Goal: Task Accomplishment & Management: Manage account settings

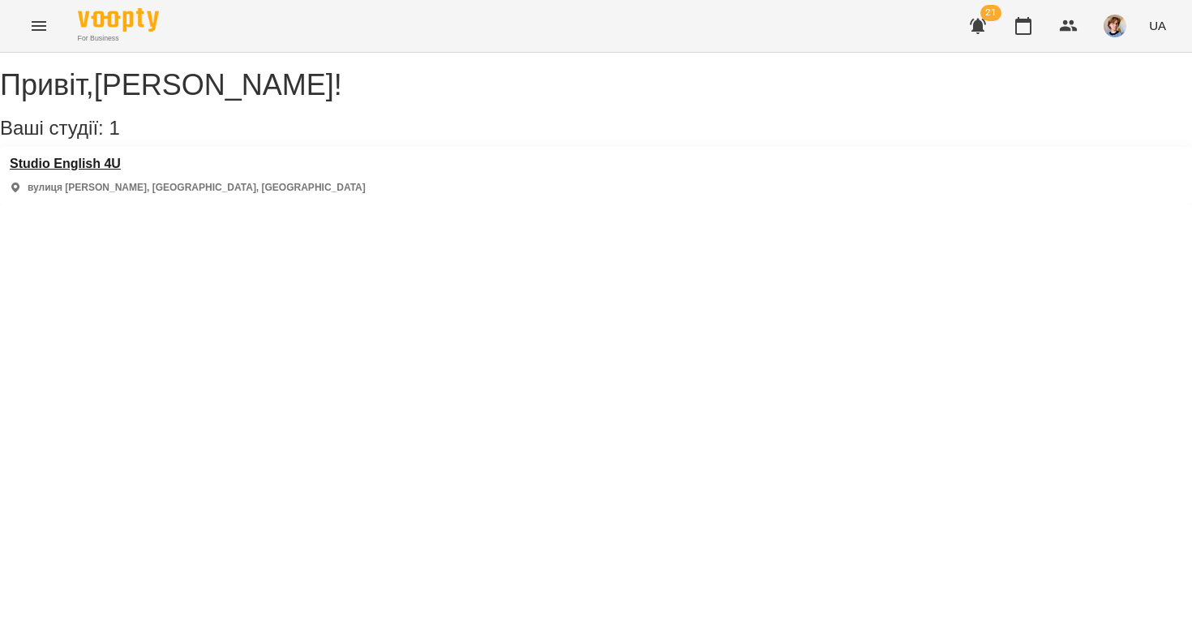
click at [101, 171] on h3 "Studio English 4U" at bounding box center [188, 164] width 356 height 15
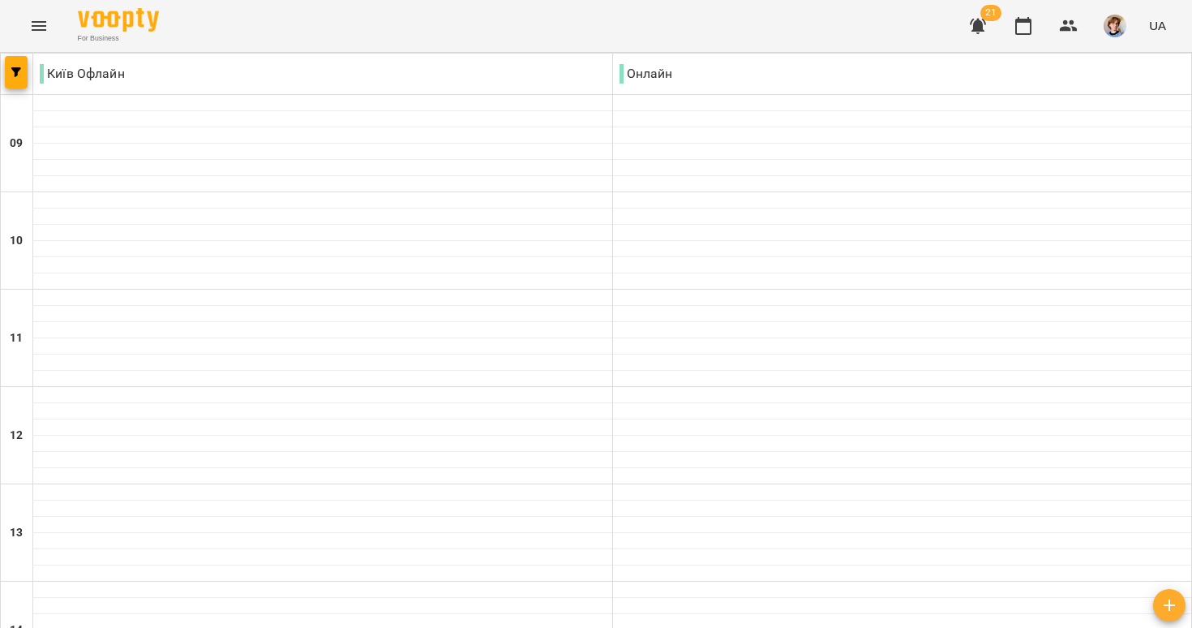
scroll to position [742, 0]
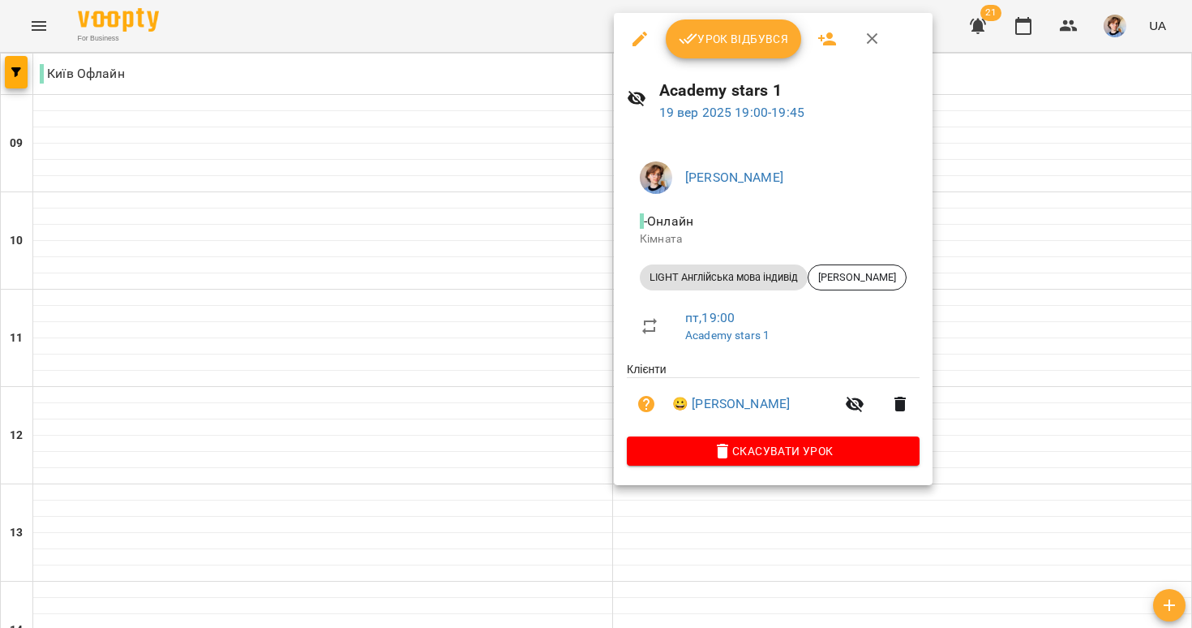
click at [642, 28] on button "button" at bounding box center [640, 38] width 39 height 39
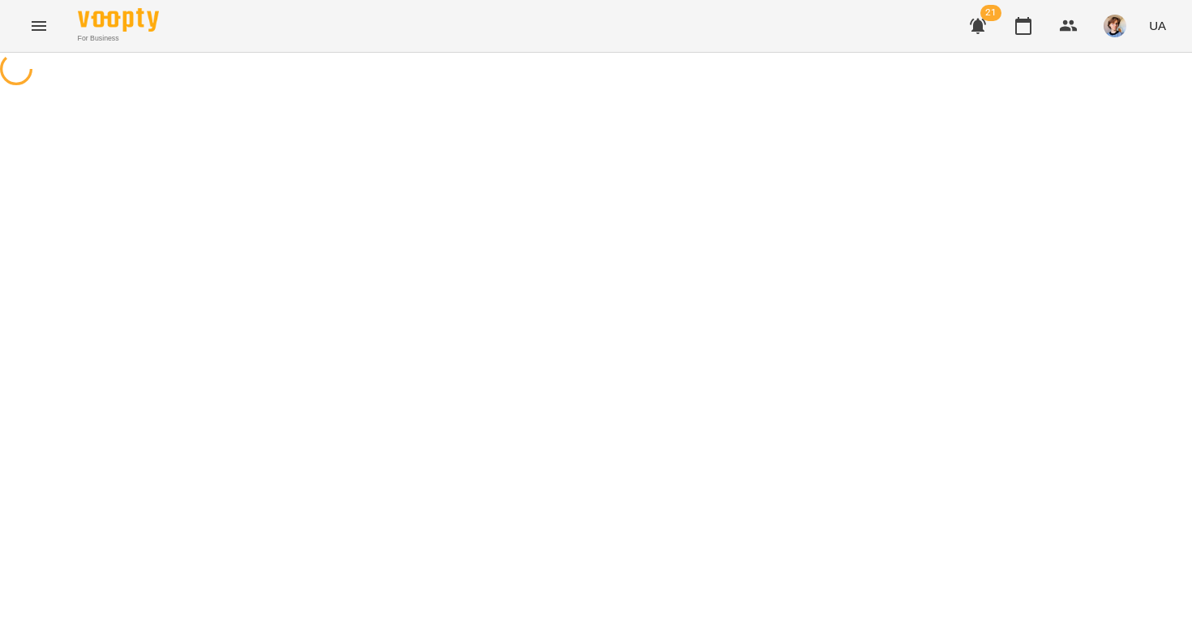
select select "**********"
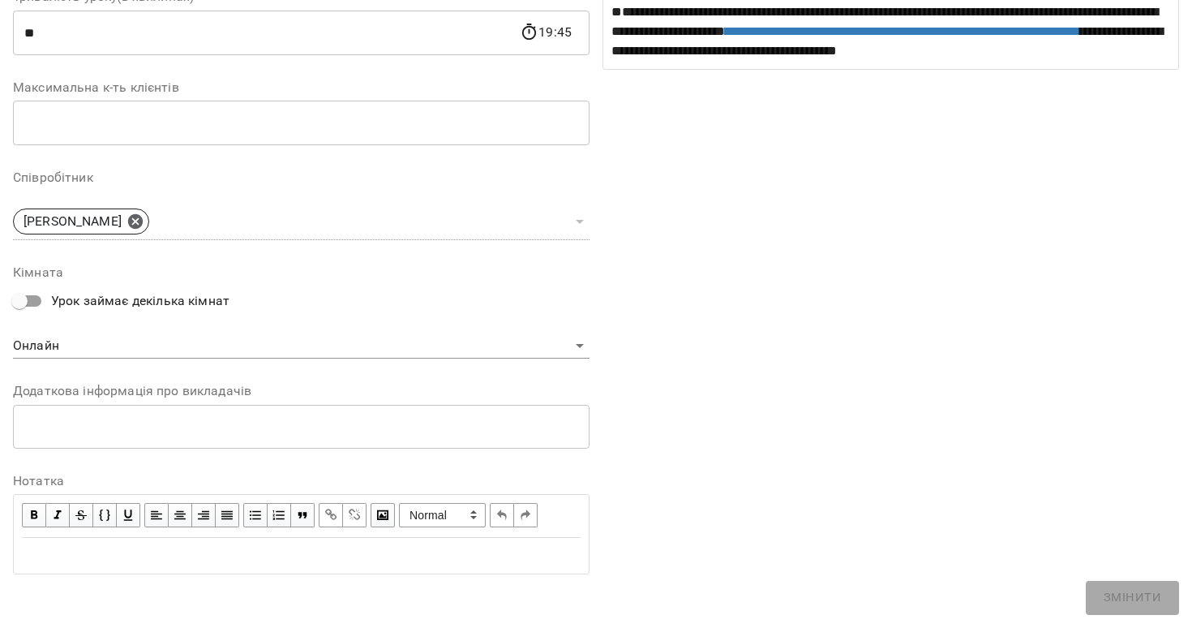
click at [200, 553] on div "Edit text" at bounding box center [301, 555] width 559 height 19
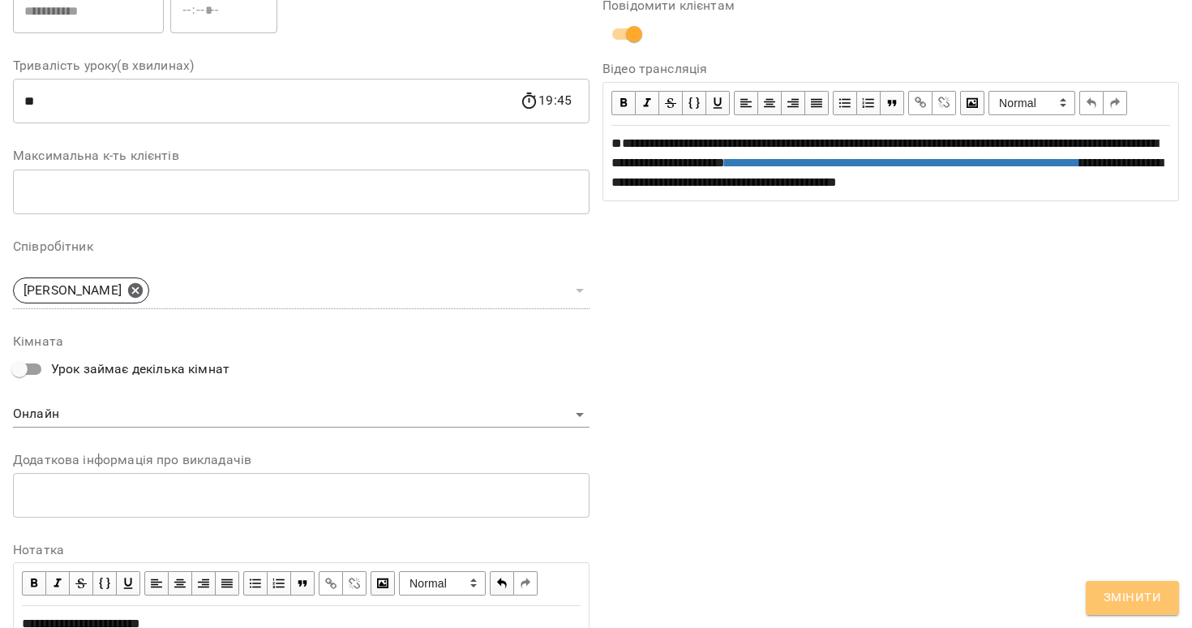
click at [1103, 598] on button "Змінити" at bounding box center [1132, 598] width 93 height 34
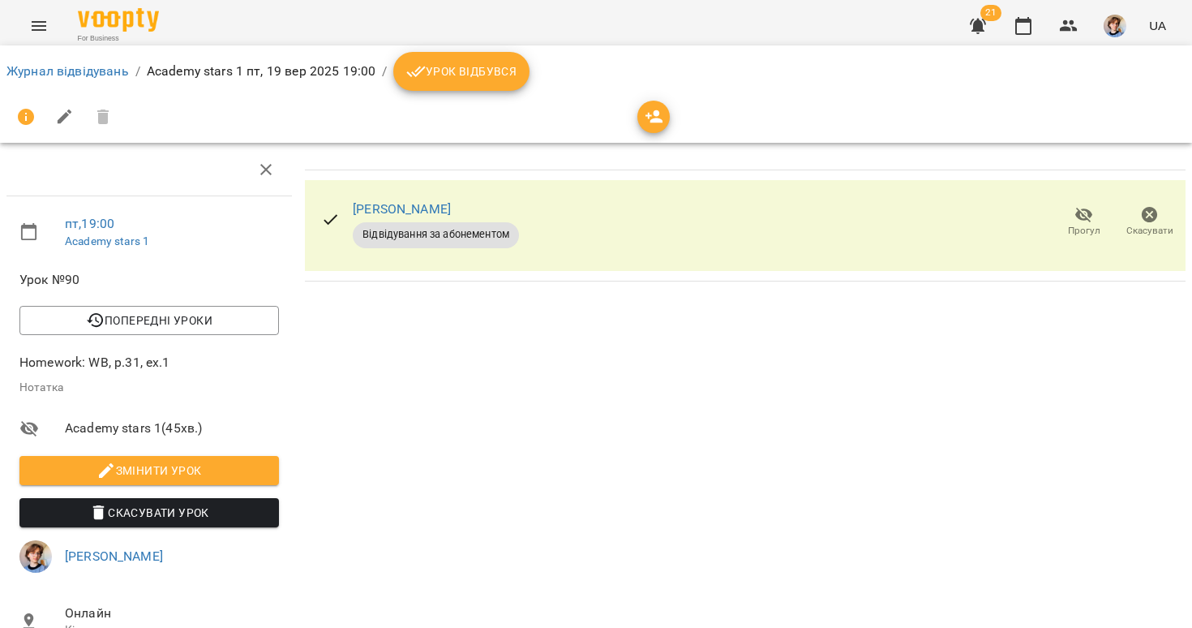
click at [437, 63] on span "Урок відбувся" at bounding box center [461, 71] width 110 height 19
